Goal: Task Accomplishment & Management: Manage account settings

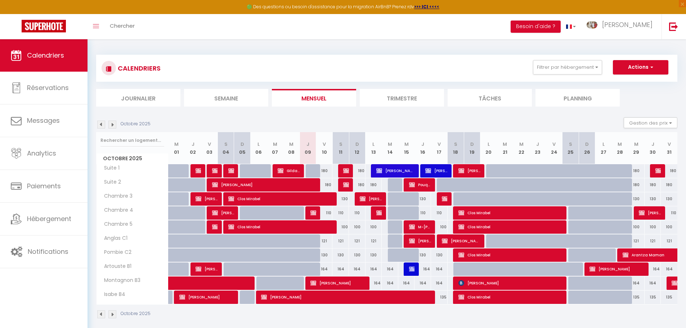
select select "KO"
select select "0"
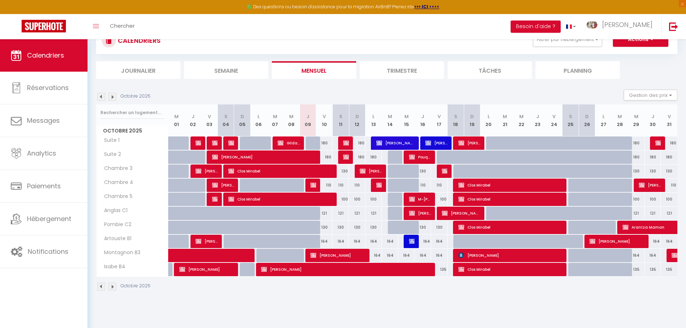
scroll to position [39, 0]
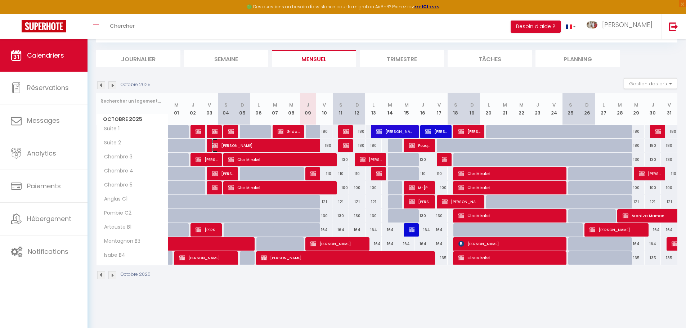
click at [290, 143] on span "[PERSON_NAME]" at bounding box center [264, 146] width 105 height 14
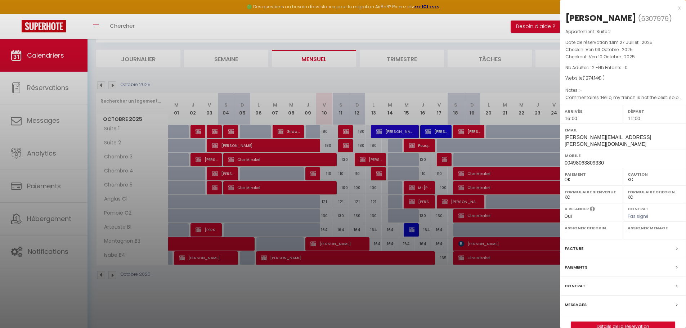
click at [577, 263] on label "Paiements" at bounding box center [575, 267] width 23 height 8
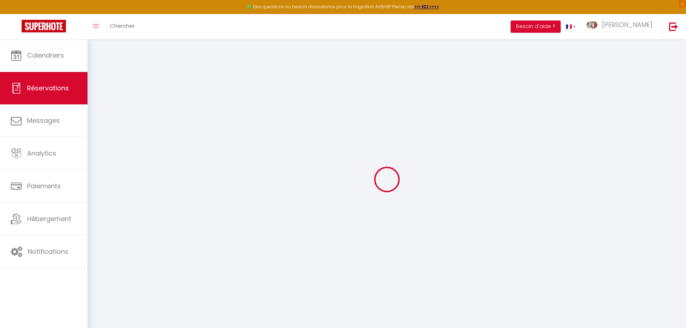
select select
checkbox input "false"
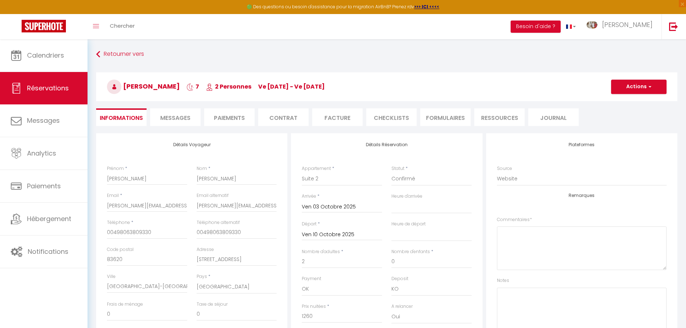
select select
checkbox input "false"
type textarea "Hello, my french is not the best. so please tell me in english if you need more…"
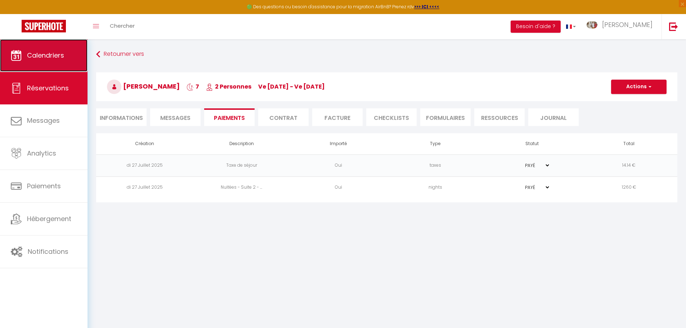
drag, startPoint x: 27, startPoint y: 48, endPoint x: 28, endPoint y: 44, distance: 3.7
click at [27, 48] on link "Calendriers" at bounding box center [43, 55] width 87 height 32
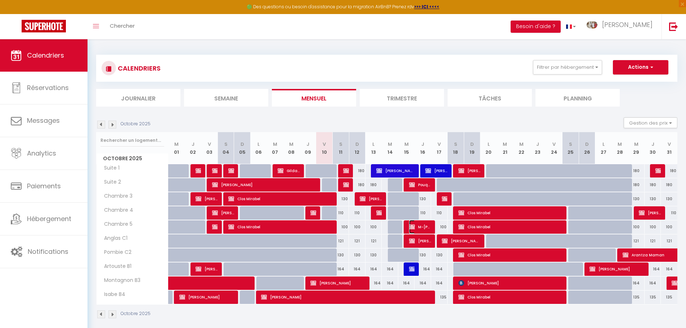
click at [429, 228] on span "M-[PERSON_NAME]" at bounding box center [420, 227] width 22 height 14
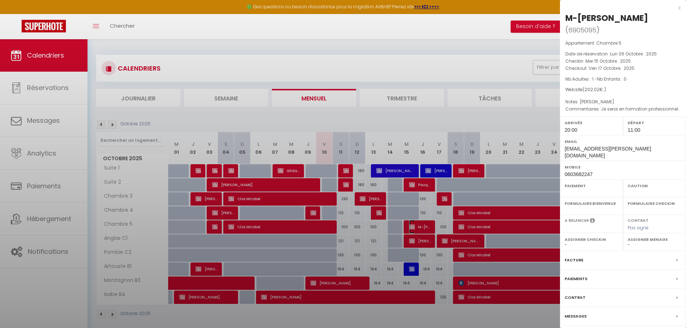
select select "OK"
select select "KO"
select select "1"
select select "0"
select select "1"
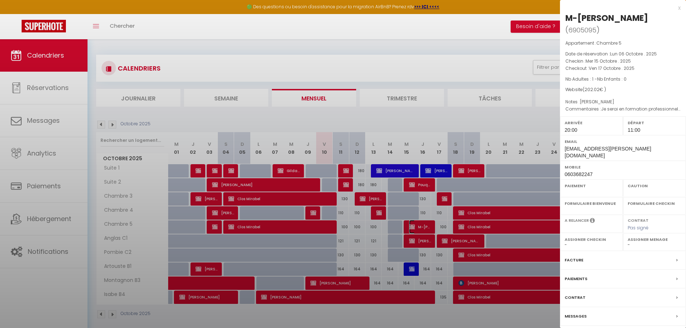
select select
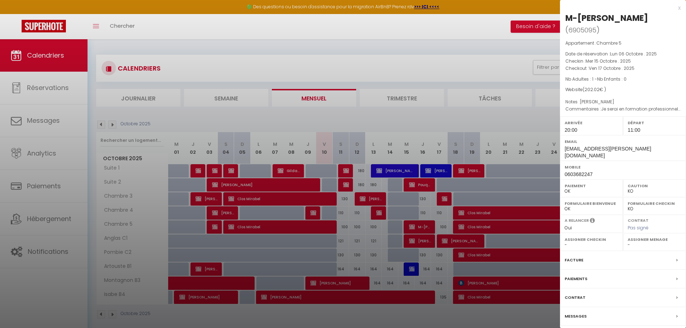
click at [679, 8] on div "x" at bounding box center [620, 8] width 121 height 9
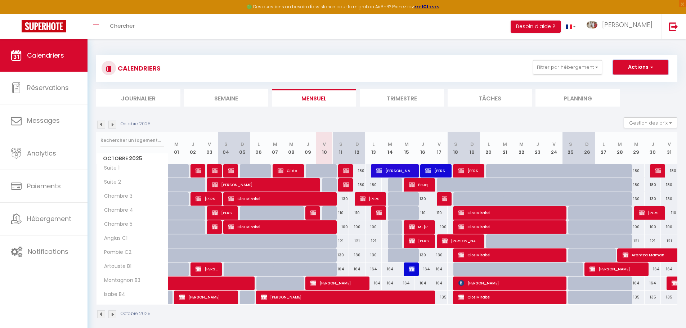
click at [628, 69] on button "Actions" at bounding box center [640, 67] width 55 height 14
click at [621, 82] on link "Nouvelle réservation" at bounding box center [632, 83] width 63 height 11
select select
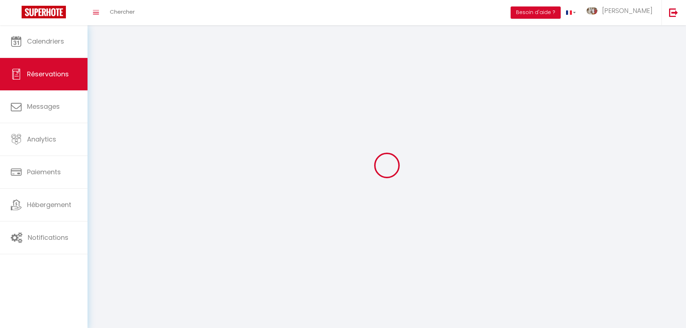
select select
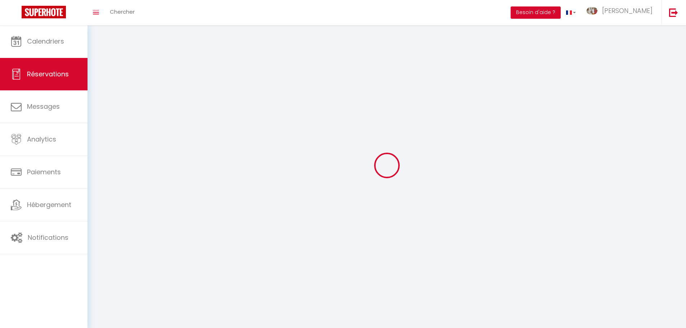
select select
checkbox input "false"
select select
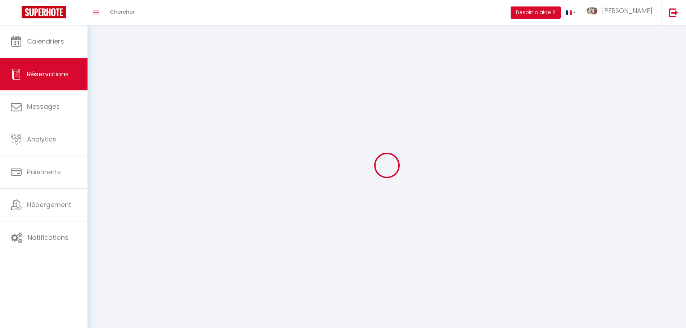
select select
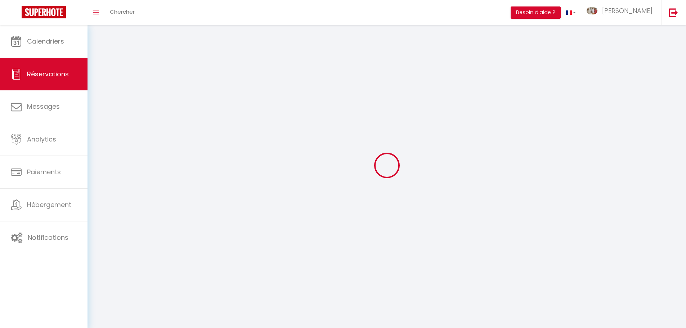
checkbox input "false"
select select
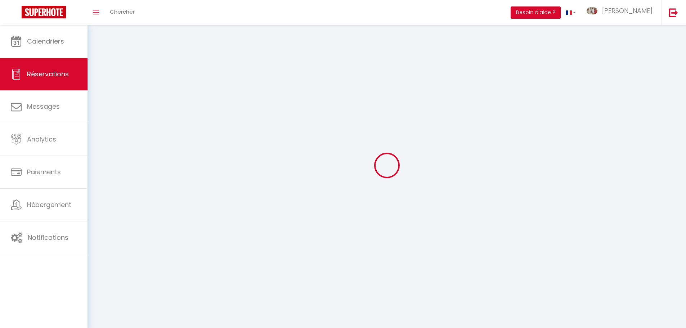
select select
checkbox input "false"
select select
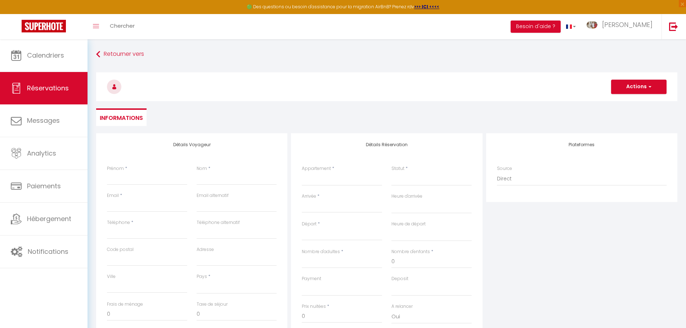
select select
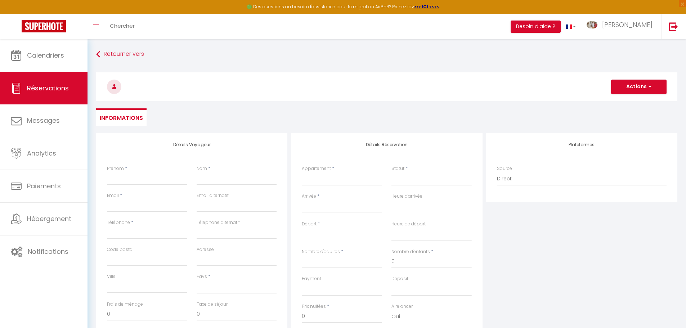
checkbox input "false"
select select
click at [216, 172] on div "Nom *" at bounding box center [237, 175] width 80 height 20
click at [230, 181] on input "Nom" at bounding box center [237, 178] width 80 height 13
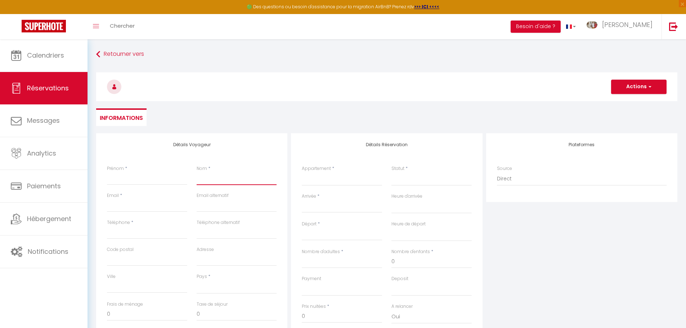
type input "A"
select select
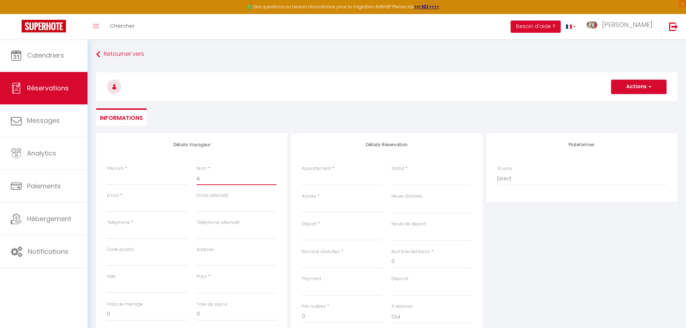
select select
checkbox input "false"
type input "AM"
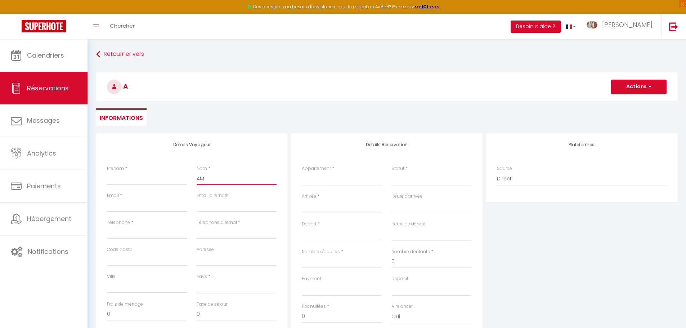
select select
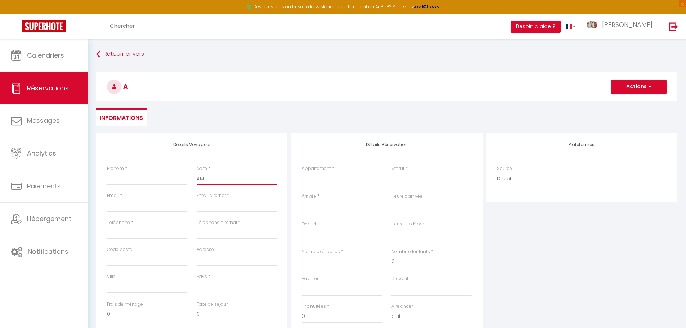
select select
checkbox input "false"
type input "AMM"
select select
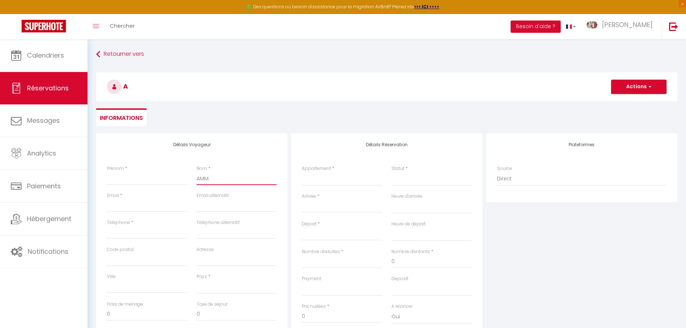
select select
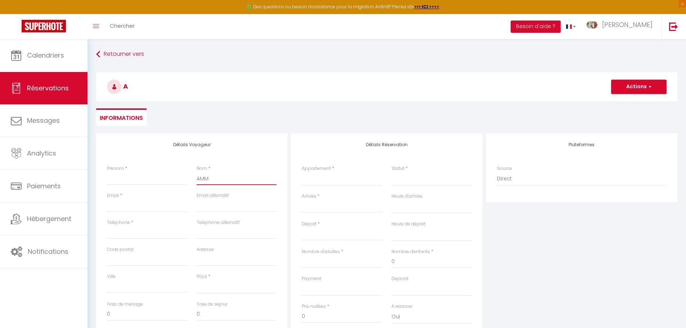
select select
checkbox input "false"
type input "AMMA"
select select
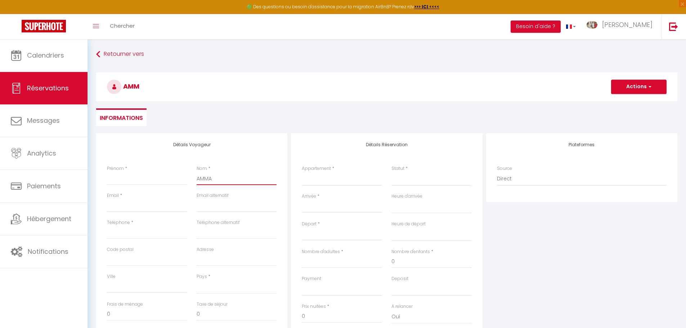
select select
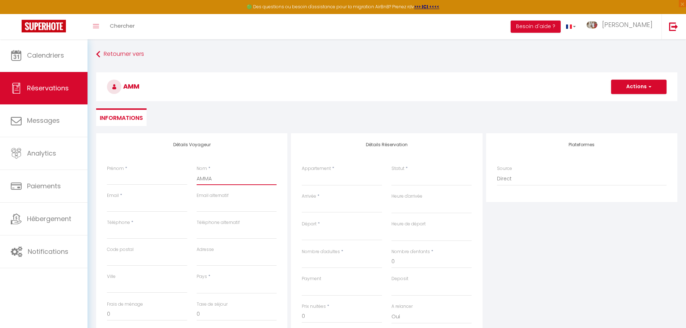
checkbox input "false"
type input "AMMAR"
select select
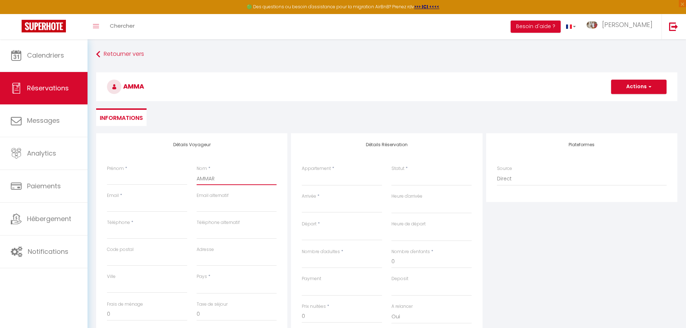
select select
checkbox input "false"
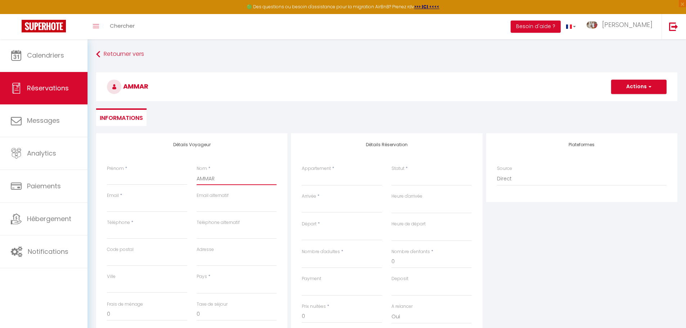
type input "AMMAR"
click at [121, 183] on input "Prénom" at bounding box center [147, 178] width 80 height 13
type input "A"
select select
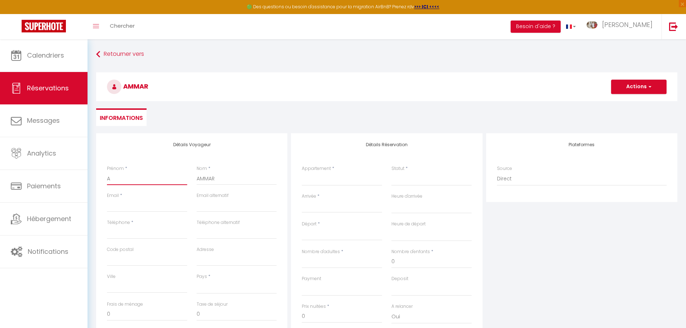
select select
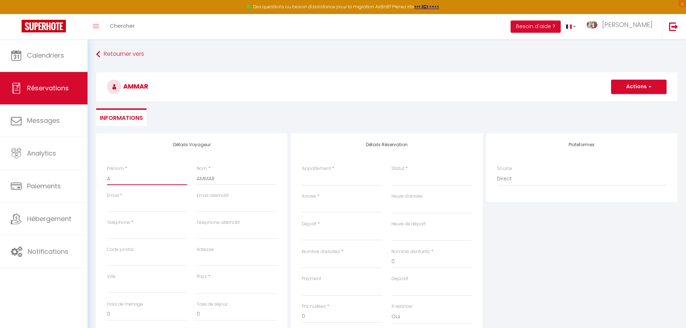
checkbox input "false"
type input "Al"
select select
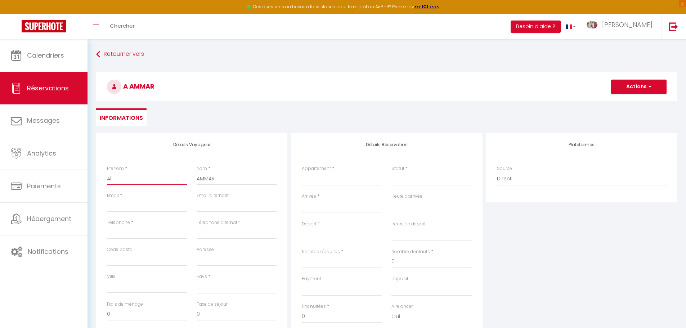
select select
checkbox input "false"
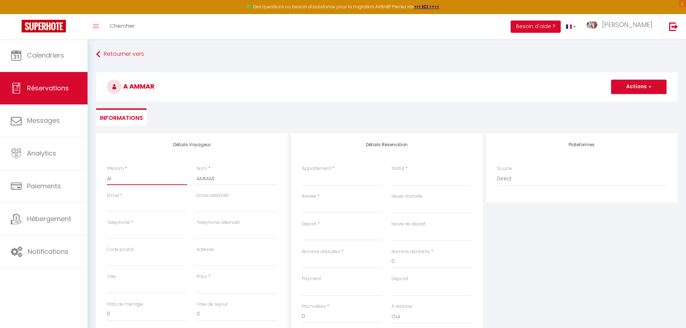
type input "Ala"
select select
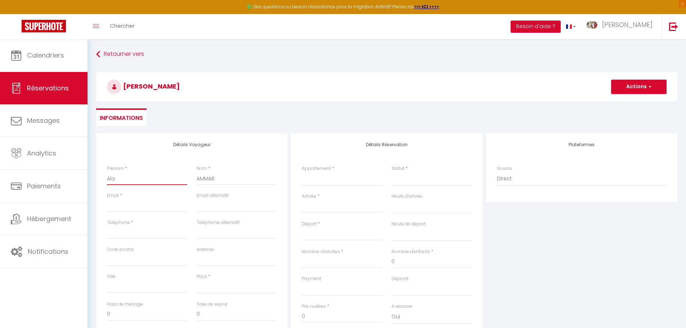
select select
checkbox input "false"
type input "Alai"
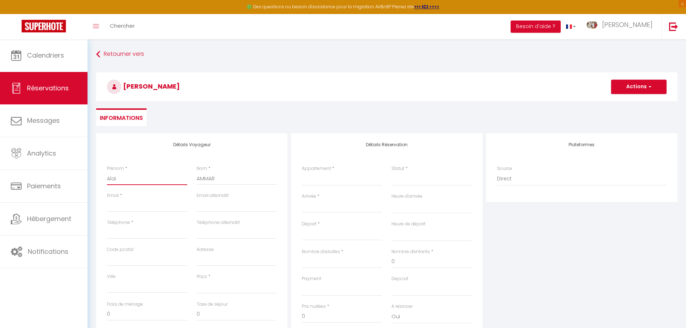
select select
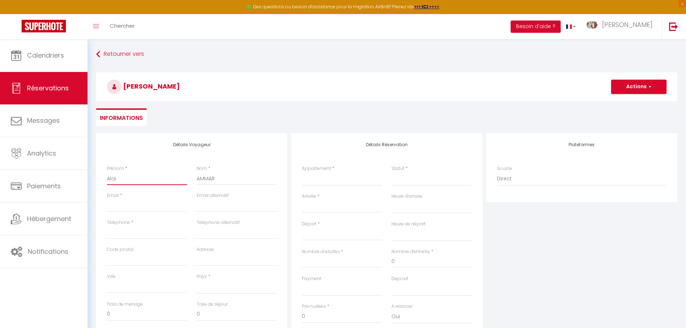
select select
checkbox input "false"
type input "[PERSON_NAME]"
select select
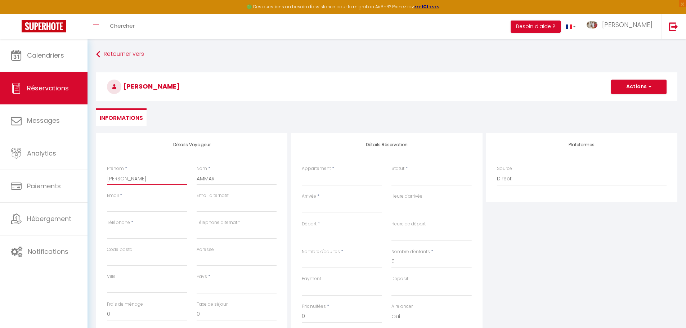
select select
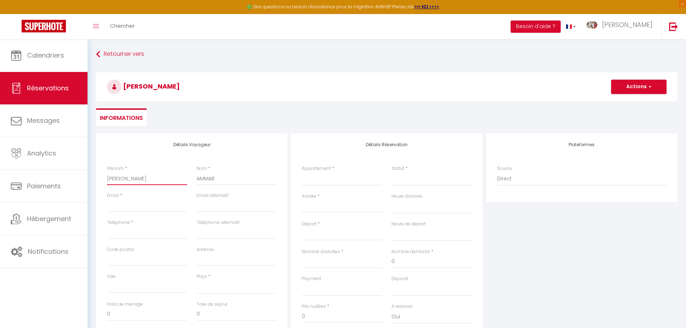
select select
checkbox input "false"
type input "[PERSON_NAME]"
drag, startPoint x: 173, startPoint y: 209, endPoint x: 166, endPoint y: 208, distance: 7.3
click at [173, 209] on input "Email client" at bounding box center [147, 205] width 80 height 13
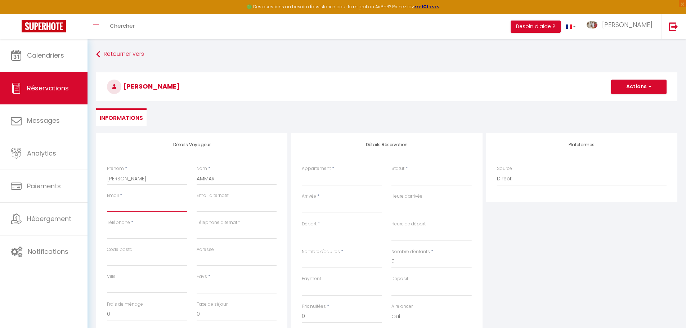
type input "[EMAIL_ADDRESS][DOMAIN_NAME]"
type input "0559906094"
type input "64110"
type input "[STREET_ADDRESS] Barthélémy"
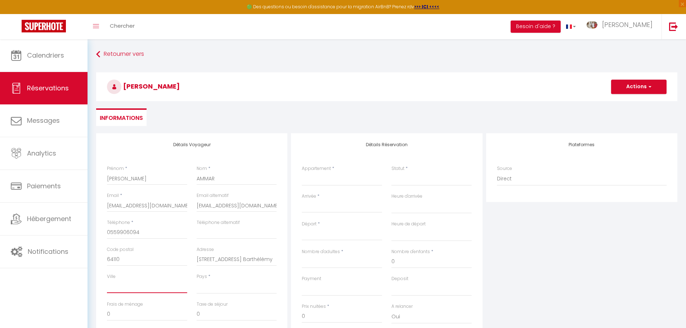
type input "JURANÇON"
select select "FR"
select select
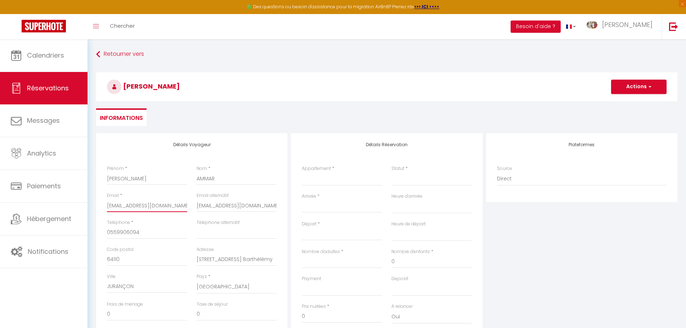
select select
checkbox input "false"
click at [336, 179] on select "Suite 1 Suite 2 Chambre 3 Chambre 4 Chambre 5 Anglas C1 Pombie C2 Artouste B1 M…" at bounding box center [342, 179] width 80 height 14
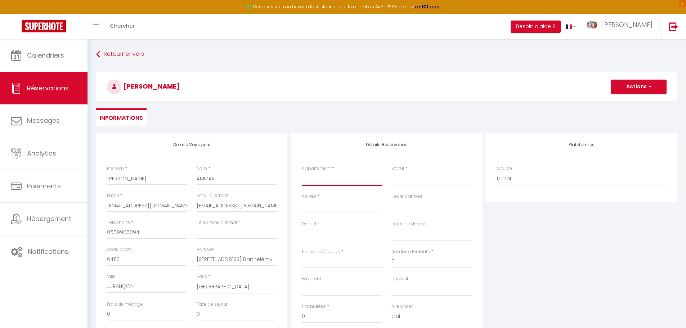
select select "49609"
click at [302, 172] on select "Suite 1 Suite 2 Chambre 3 Chambre 4 Chambre 5 Anglas C1 Pombie C2 Artouste B1 M…" at bounding box center [342, 179] width 80 height 14
select select
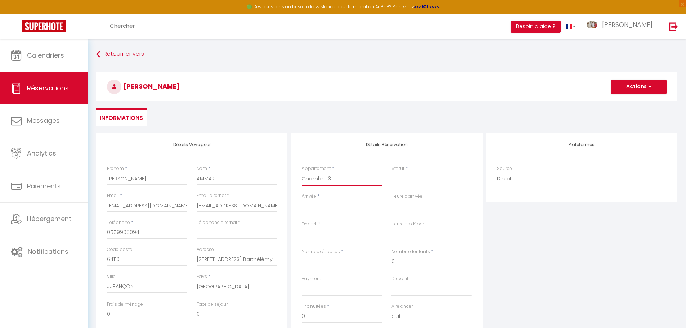
select select
checkbox input "false"
click at [404, 184] on select "Confirmé Non Confirmé [PERSON_NAME] par le voyageur No Show Request" at bounding box center [431, 179] width 80 height 14
click at [402, 176] on select "Confirmé Non Confirmé [PERSON_NAME] par le voyageur No Show Request" at bounding box center [431, 179] width 80 height 14
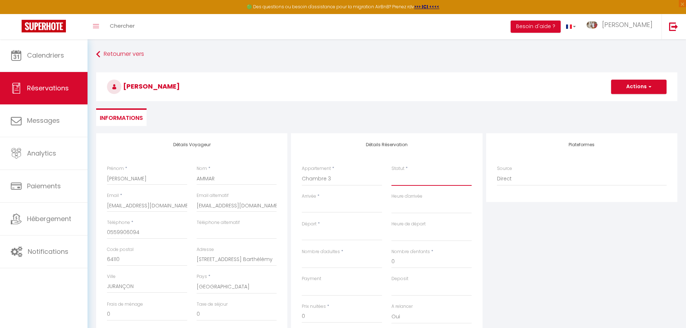
select select
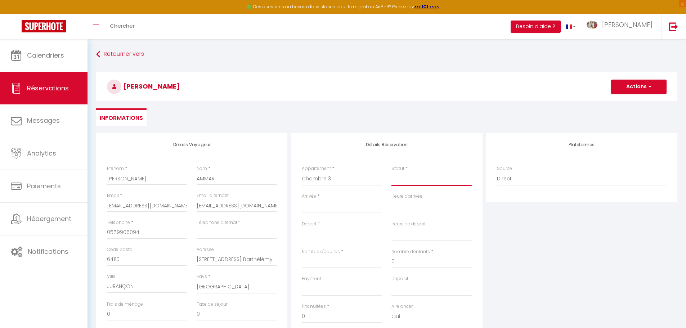
checkbox input "false"
click at [402, 177] on select "Confirmé Non Confirmé [PERSON_NAME] par le voyageur No Show Request" at bounding box center [431, 179] width 80 height 14
select select "1"
click at [391, 172] on select "Confirmé Non Confirmé [PERSON_NAME] par le voyageur No Show Request" at bounding box center [431, 179] width 80 height 14
select select
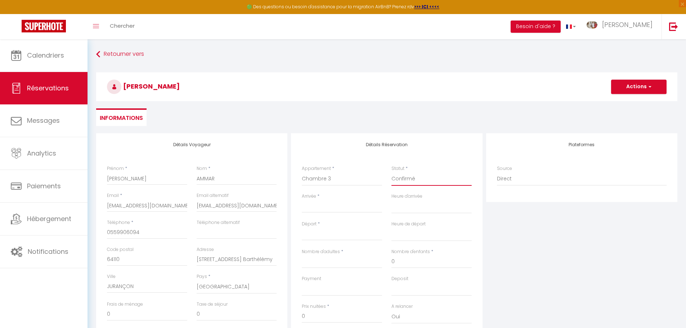
select select
checkbox input "false"
click at [330, 202] on input "Arrivée" at bounding box center [342, 206] width 80 height 9
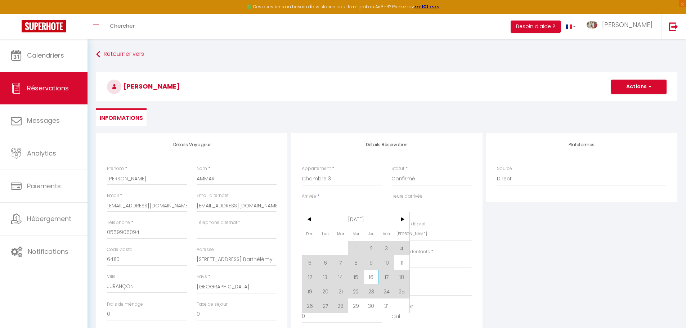
click at [375, 277] on span "16" at bounding box center [370, 277] width 15 height 14
type input "Jeu 16 Octobre 2025"
select select
type input "Ven 17 Octobre 2025"
select select
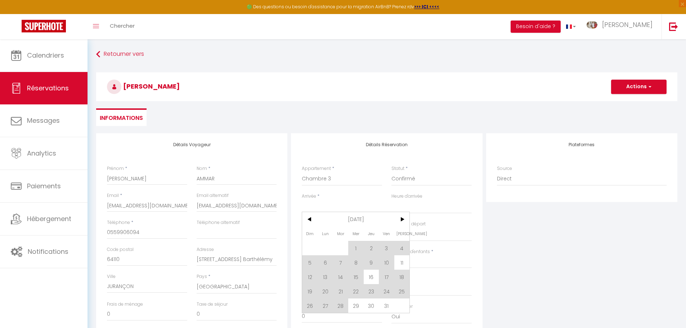
select select
checkbox input "false"
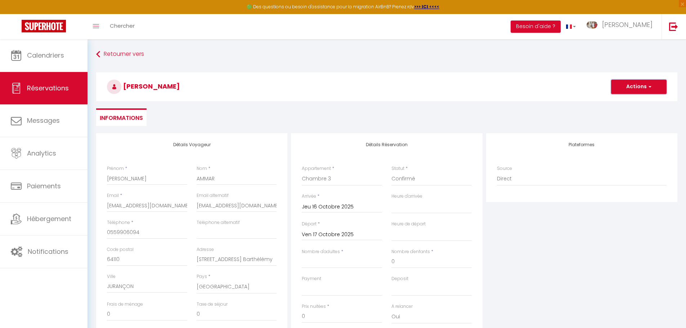
click at [631, 83] on button "Actions" at bounding box center [638, 87] width 55 height 14
click at [620, 100] on link "Enregistrer" at bounding box center [631, 102] width 57 height 9
select select
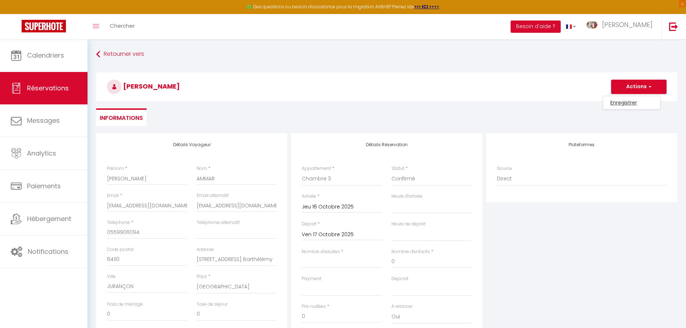
select select
checkbox input "false"
select select
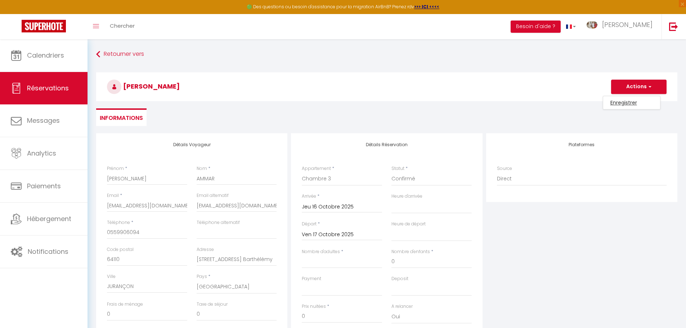
select select
checkbox input "false"
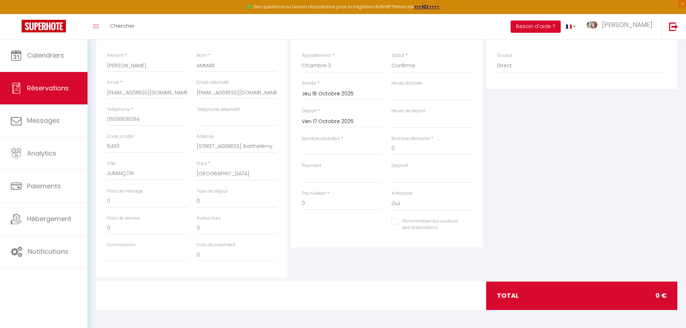
scroll to position [41, 0]
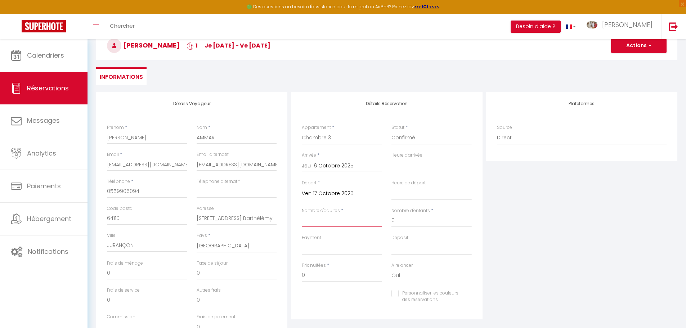
click at [318, 221] on input "Nombre d'adultes" at bounding box center [342, 220] width 80 height 13
type input "1"
select select
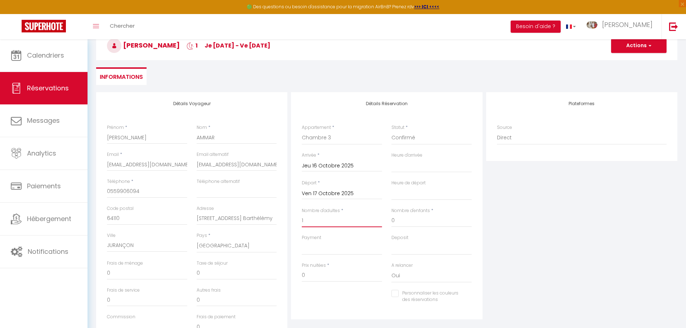
select select
checkbox input "false"
click at [623, 51] on button "Actions" at bounding box center [638, 46] width 55 height 14
click at [617, 59] on link "Enregistrer" at bounding box center [631, 61] width 57 height 9
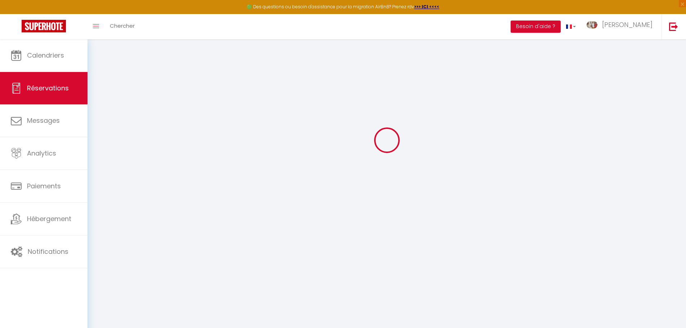
scroll to position [39, 0]
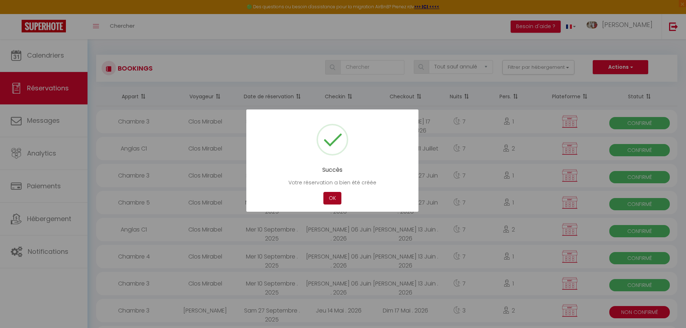
click at [333, 197] on button "OK" at bounding box center [332, 198] width 18 height 13
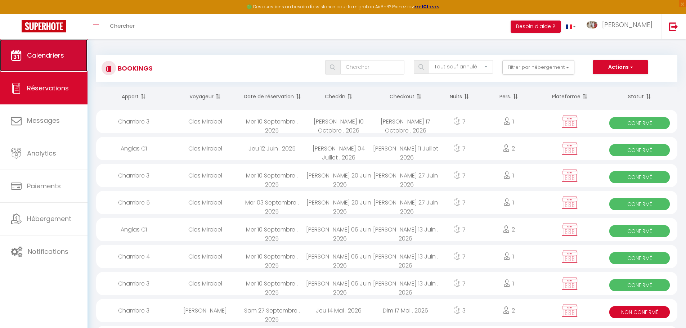
click at [57, 65] on link "Calendriers" at bounding box center [43, 55] width 87 height 32
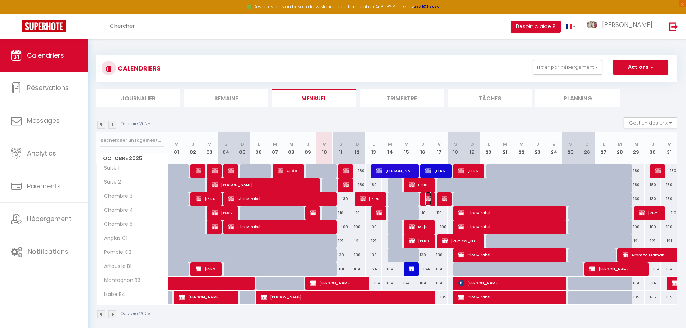
click at [429, 198] on img at bounding box center [428, 199] width 6 height 6
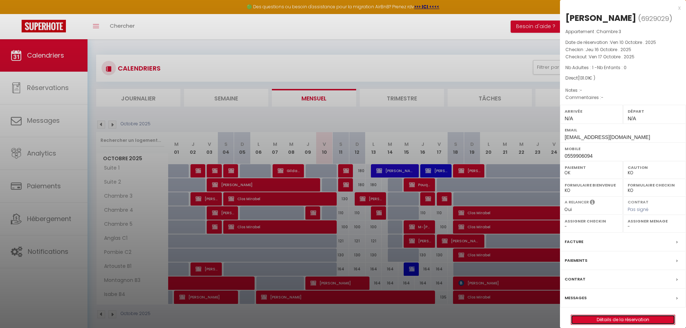
click at [656, 319] on link "Détails de la réservation" at bounding box center [623, 319] width 104 height 9
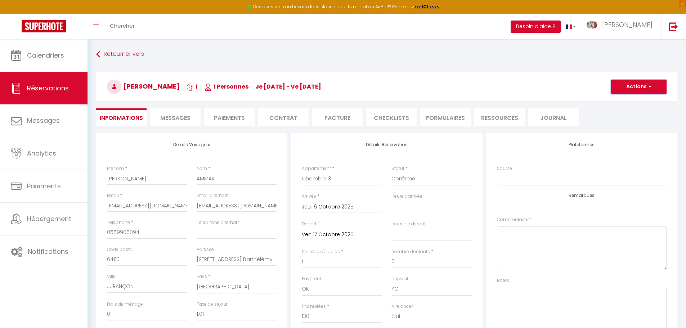
click at [624, 84] on button "Actions" at bounding box center [638, 87] width 55 height 14
click at [626, 113] on link "Dupliquer" at bounding box center [631, 111] width 57 height 9
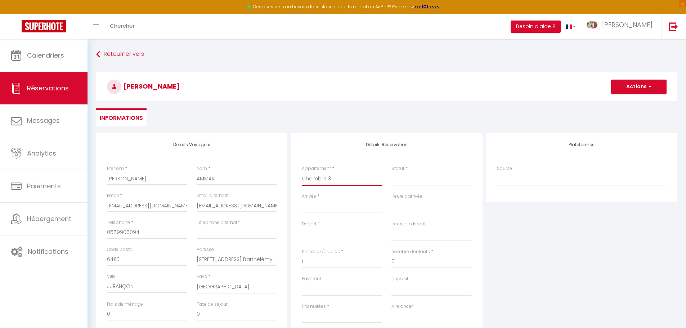
click at [345, 181] on select "Suite 1 Suite 2 Chambre 3 Chambre 4 Chambre 5 Anglas C1 Pombie C2 Artouste B1 M…" at bounding box center [342, 179] width 80 height 14
click at [302, 172] on select "Suite 1 Suite 2 Chambre 3 Chambre 4 Chambre 5 Anglas C1 Pombie C2 Artouste B1 M…" at bounding box center [342, 179] width 80 height 14
click at [631, 92] on button "Actions" at bounding box center [638, 87] width 55 height 14
click at [627, 86] on button "Actions" at bounding box center [638, 87] width 55 height 14
click at [626, 88] on button "Actions" at bounding box center [638, 87] width 55 height 14
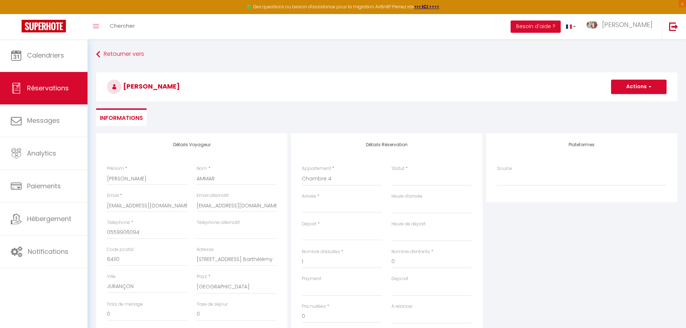
click at [319, 203] on input "Arrivée" at bounding box center [342, 206] width 80 height 9
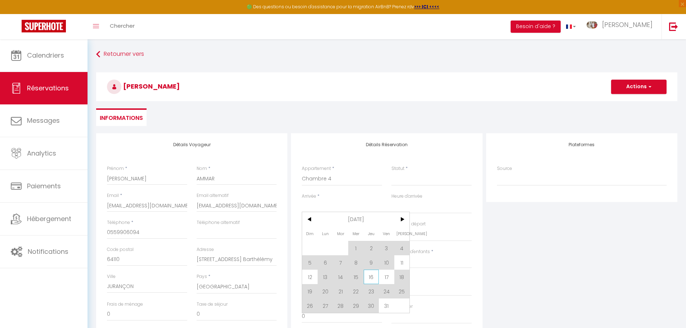
click at [369, 279] on span "16" at bounding box center [370, 277] width 15 height 14
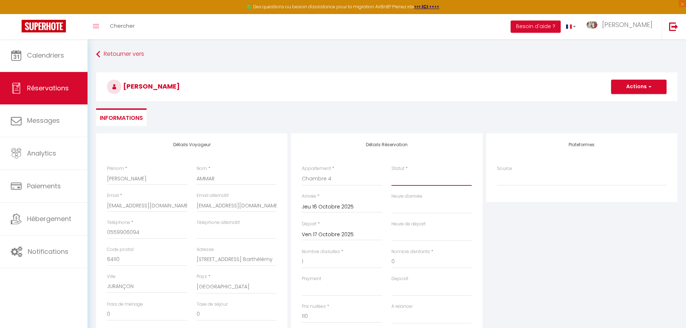
click at [413, 177] on select "Confirmé Non Confirmé [PERSON_NAME] par le voyageur No Show Request" at bounding box center [431, 179] width 80 height 14
click at [391, 172] on select "Confirmé Non Confirmé [PERSON_NAME] par le voyageur No Show Request" at bounding box center [431, 179] width 80 height 14
click at [642, 88] on button "Actions" at bounding box center [638, 87] width 55 height 14
click at [624, 102] on link "Enregistrer" at bounding box center [631, 102] width 57 height 9
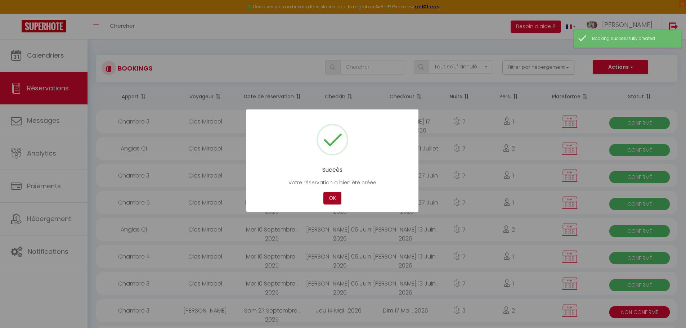
click at [328, 194] on button "OK" at bounding box center [332, 198] width 18 height 13
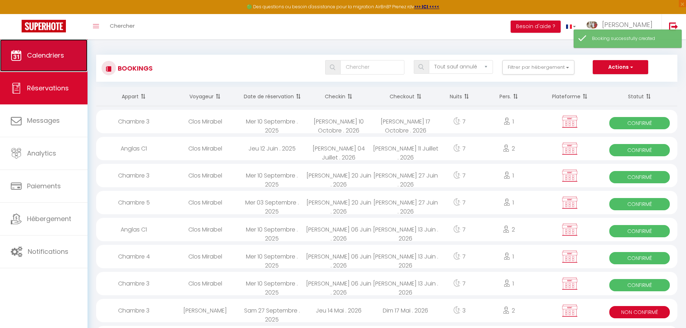
click at [69, 52] on link "Calendriers" at bounding box center [43, 55] width 87 height 32
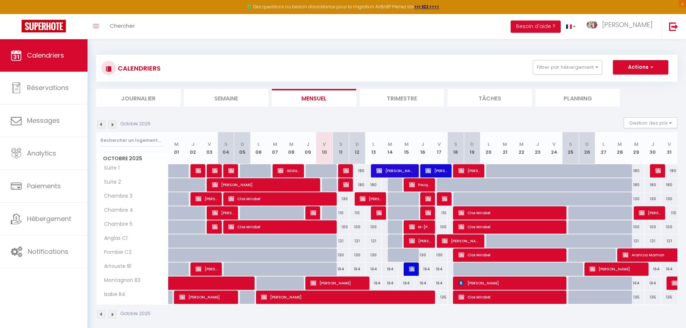
click at [443, 215] on div "110" at bounding box center [439, 212] width 17 height 13
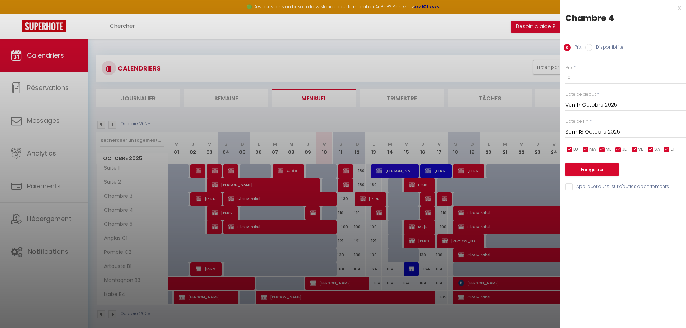
click at [589, 44] on input "Disponibilité" at bounding box center [588, 47] width 7 height 7
click at [599, 78] on select "Disponible Indisponible" at bounding box center [625, 78] width 121 height 14
click at [565, 71] on select "Disponible Indisponible" at bounding box center [625, 78] width 121 height 14
click at [568, 186] on input "Appliquer aussi sur d'autres appartements" at bounding box center [625, 187] width 121 height 7
click at [571, 168] on button "Enregistrer" at bounding box center [591, 170] width 53 height 13
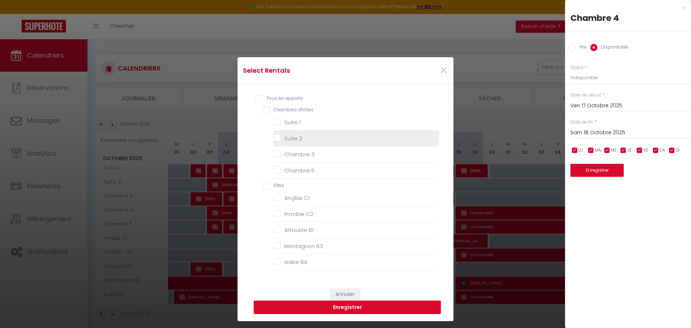
drag, startPoint x: 254, startPoint y: 99, endPoint x: 286, endPoint y: 131, distance: 45.3
click at [256, 100] on input "Tous les apparts" at bounding box center [348, 98] width 184 height 7
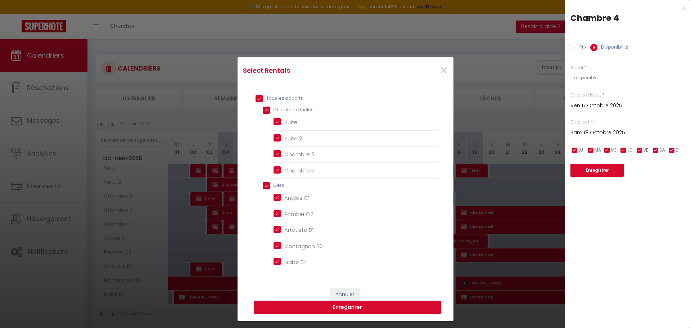
click at [366, 313] on button "Enregistrer" at bounding box center [347, 308] width 187 height 14
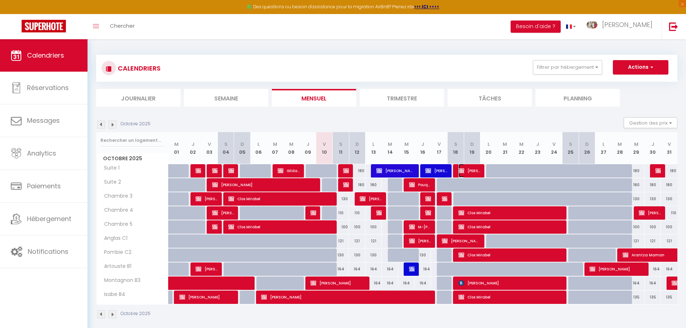
click at [468, 173] on span "[PERSON_NAME] [PERSON_NAME] DARBOIS" at bounding box center [469, 171] width 22 height 14
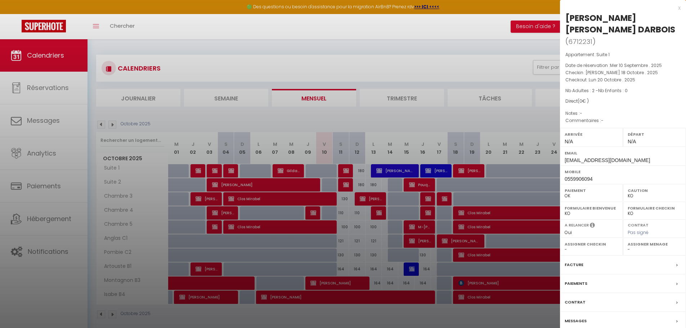
click at [468, 173] on div at bounding box center [343, 164] width 686 height 328
